Goal: Information Seeking & Learning: Learn about a topic

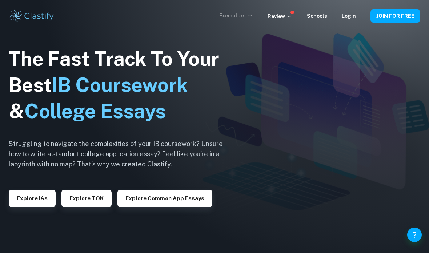
click at [247, 19] on p "Exemplars" at bounding box center [236, 16] width 34 height 8
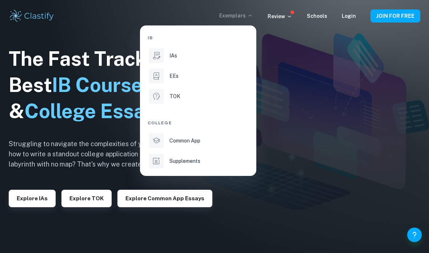
click at [171, 87] on div "IB IAs EEs TOK College Common App Supplements" at bounding box center [198, 101] width 101 height 138
click at [174, 81] on li "EEs" at bounding box center [198, 75] width 101 height 17
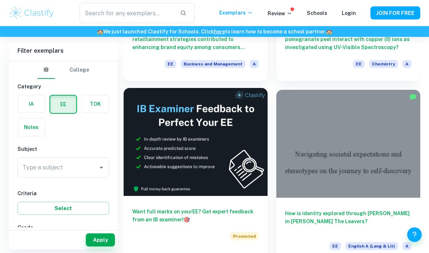
scroll to position [185, 0]
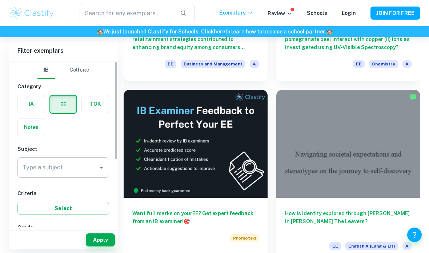
click at [109, 168] on div "Type a subject" at bounding box center [63, 168] width 92 height 20
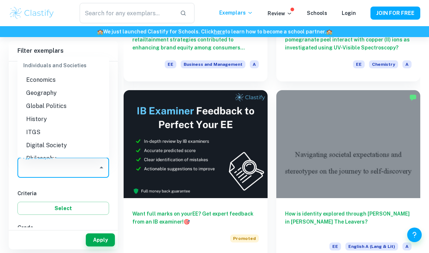
scroll to position [640, 0]
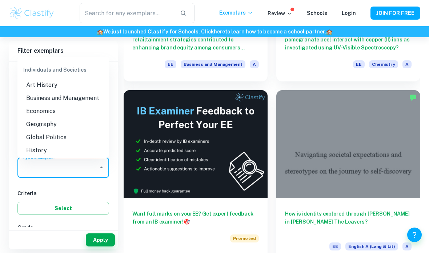
click at [68, 92] on li "Business and Management" at bounding box center [63, 98] width 92 height 13
type input "Business and Management"
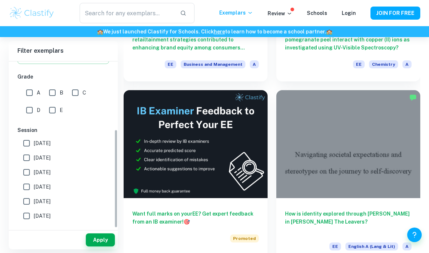
scroll to position [121, 0]
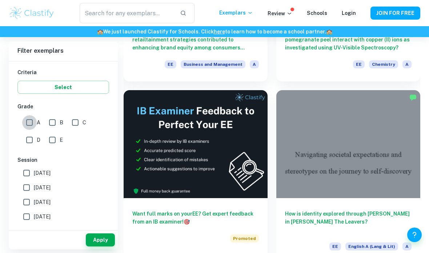
click at [29, 123] on input "A" at bounding box center [29, 122] width 15 height 15
checkbox input "true"
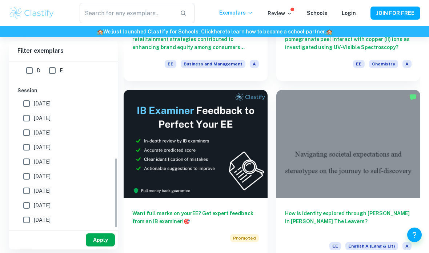
scroll to position [191, 0]
click at [101, 247] on button "Apply" at bounding box center [100, 240] width 29 height 13
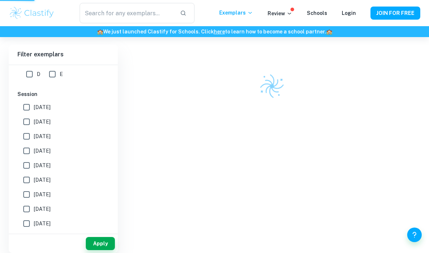
scroll to position [37, 0]
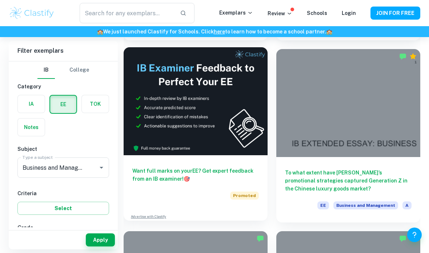
scroll to position [226, 0]
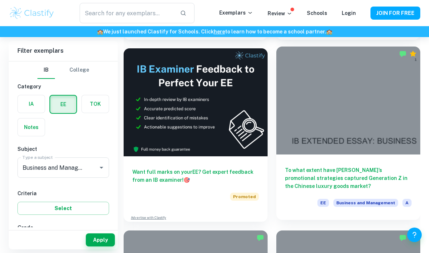
click at [340, 120] on div at bounding box center [349, 101] width 144 height 108
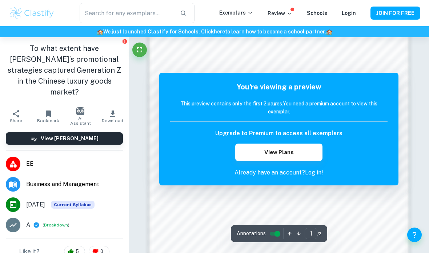
scroll to position [440, 0]
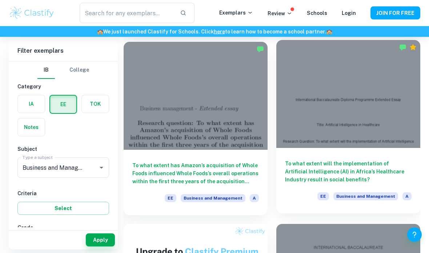
scroll to position [419, 0]
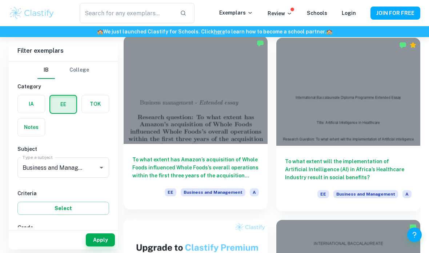
click at [205, 143] on div at bounding box center [196, 90] width 144 height 108
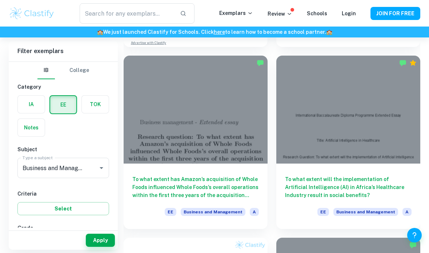
scroll to position [401, 0]
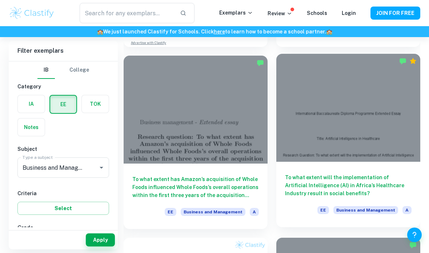
click at [307, 126] on div at bounding box center [349, 108] width 144 height 108
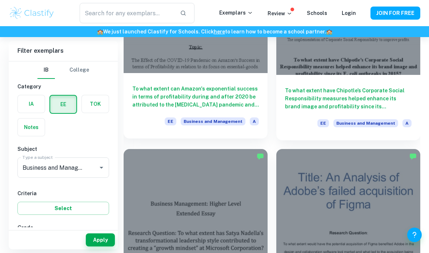
scroll to position [795, 0]
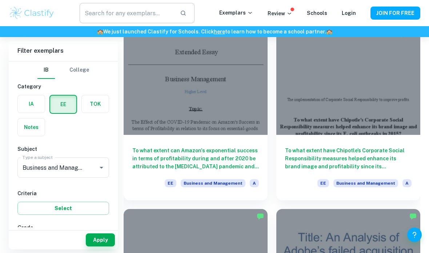
click at [119, 13] on input "text" at bounding box center [127, 13] width 95 height 20
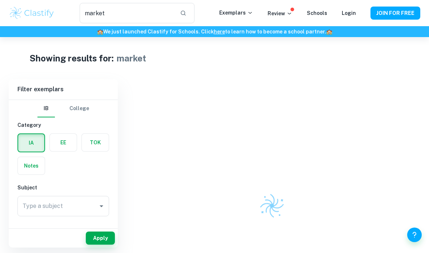
scroll to position [45, 0]
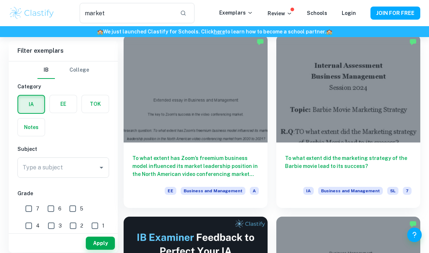
click at [61, 103] on label "button" at bounding box center [63, 103] width 27 height 17
click at [0, 0] on input "radio" at bounding box center [0, 0] width 0 height 0
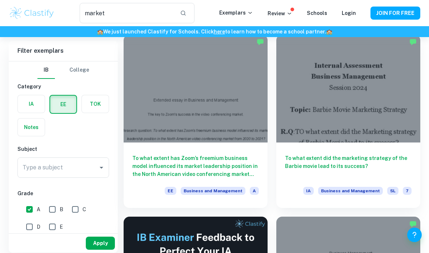
click at [100, 250] on button "Apply" at bounding box center [100, 243] width 29 height 13
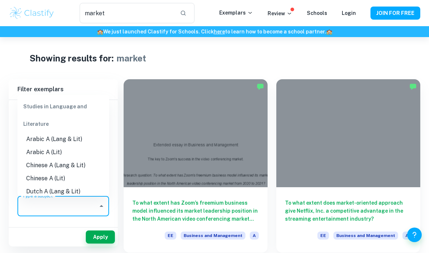
click at [75, 203] on input "Type a subject" at bounding box center [58, 206] width 74 height 14
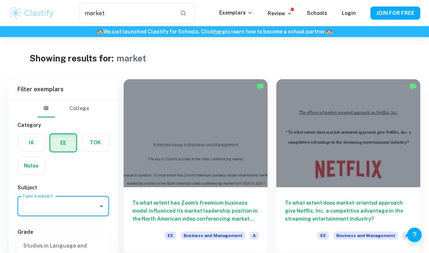
scroll to position [56, 0]
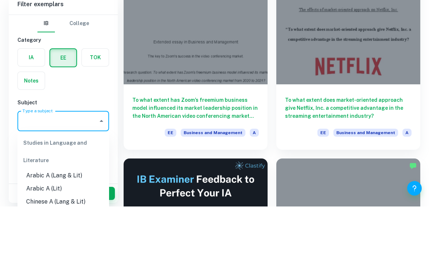
click at [120, 103] on div "To what extent has Zoom’s freemium business model influenced its market leaders…" at bounding box center [191, 105] width 153 height 182
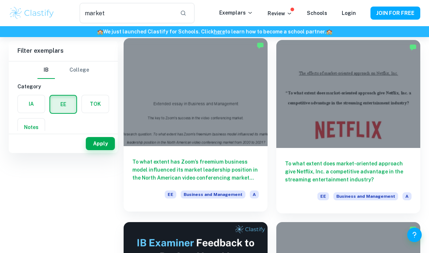
scroll to position [0, 0]
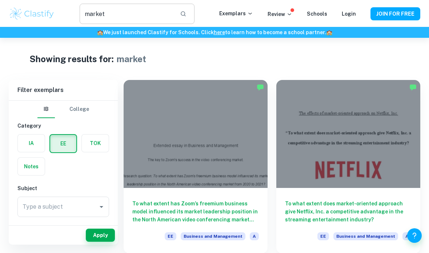
click at [140, 14] on input "market" at bounding box center [127, 13] width 95 height 20
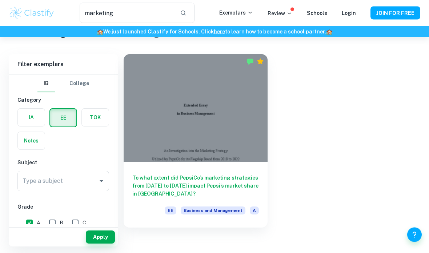
scroll to position [25, 0]
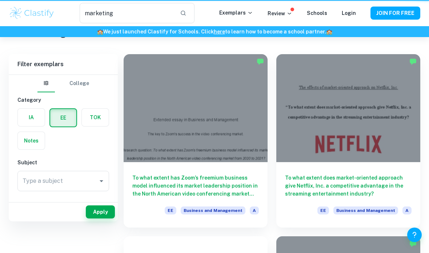
type input "market"
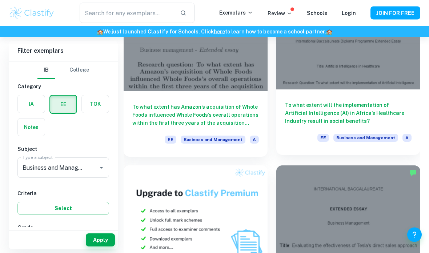
scroll to position [474, 0]
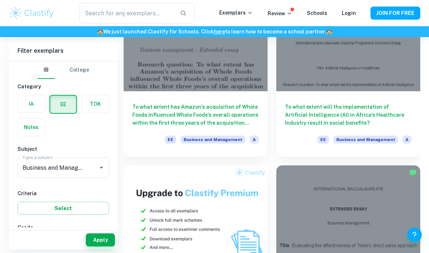
click at [285, 9] on div "Review" at bounding box center [280, 13] width 25 height 9
click at [285, 12] on p "Review" at bounding box center [280, 13] width 25 height 8
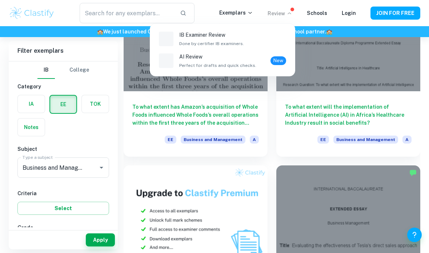
click at [285, 12] on div at bounding box center [214, 126] width 429 height 253
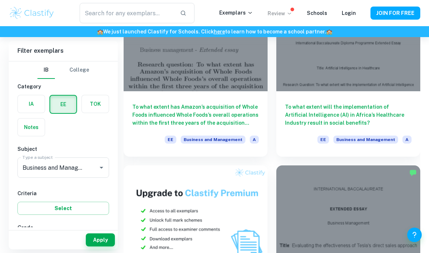
click at [285, 12] on p "Review" at bounding box center [280, 13] width 25 height 8
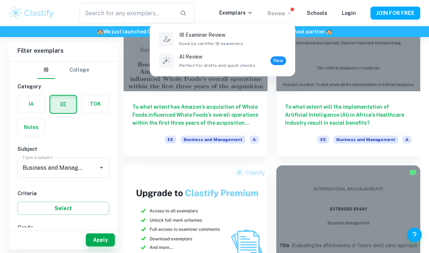
click at [282, 15] on div at bounding box center [214, 126] width 429 height 253
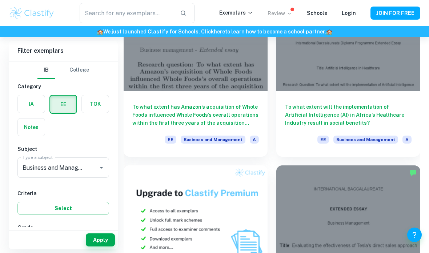
click at [282, 15] on p "Review" at bounding box center [280, 13] width 25 height 8
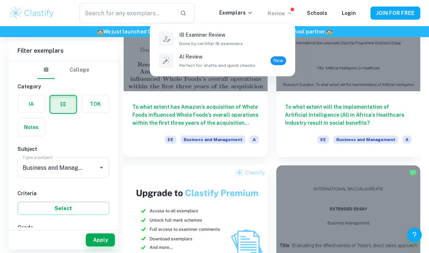
click at [282, 15] on div at bounding box center [214, 126] width 429 height 253
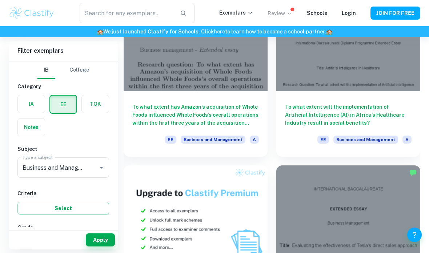
click at [282, 15] on p "Review" at bounding box center [280, 13] width 25 height 8
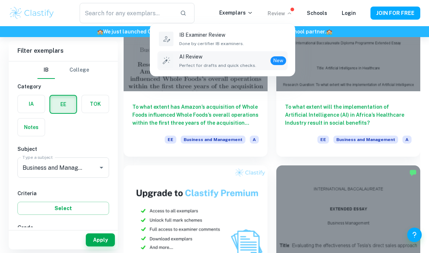
click at [232, 60] on p "AI Review" at bounding box center [217, 57] width 77 height 8
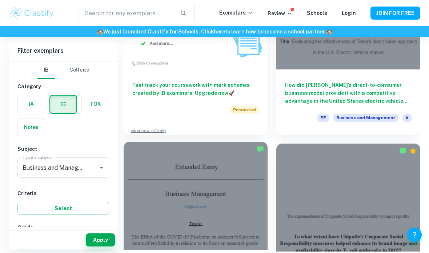
scroll to position [707, 0]
